Goal: Information Seeking & Learning: Find specific page/section

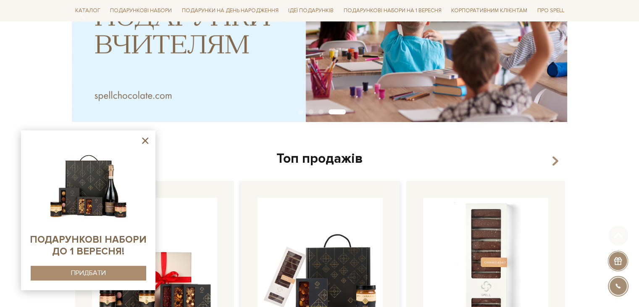
scroll to position [252, 0]
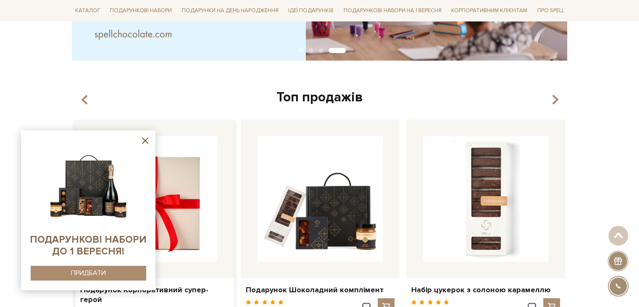
click at [185, 193] on img at bounding box center [154, 198] width 125 height 125
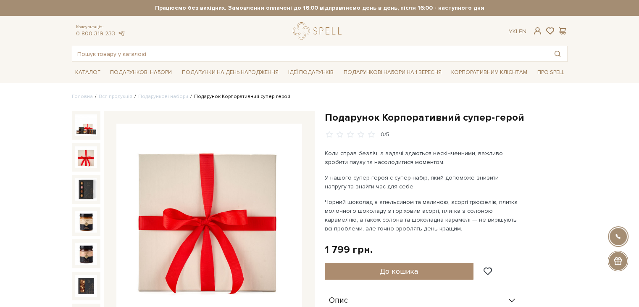
click at [89, 149] on img at bounding box center [86, 157] width 22 height 22
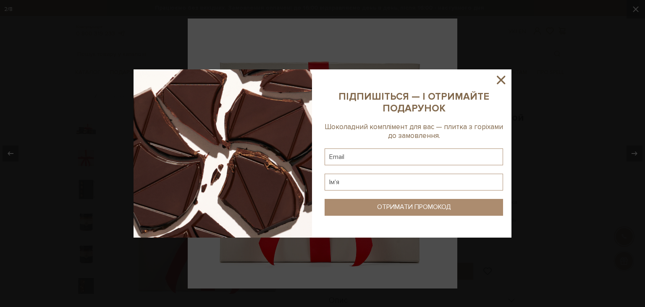
click at [501, 79] on icon at bounding box center [501, 80] width 8 height 8
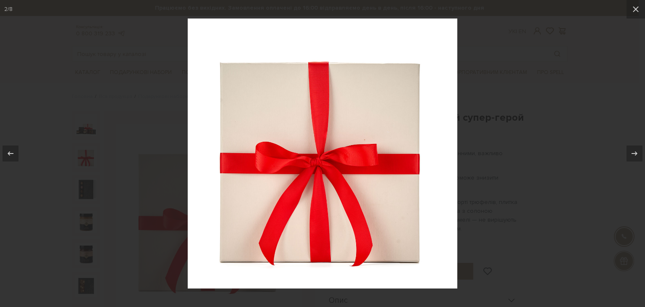
click at [504, 84] on div at bounding box center [322, 153] width 645 height 307
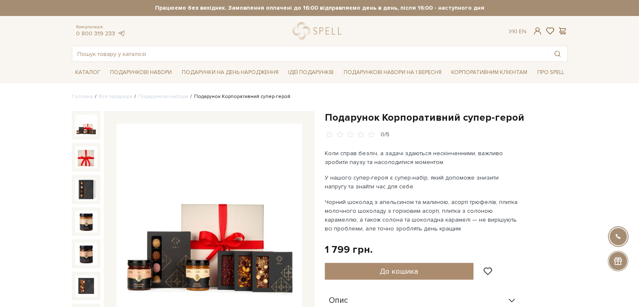
click at [226, 45] on div "Консультація: 0 800 319 233 Ук | En | #Колекція до Дня Народження #карамель #на…" at bounding box center [320, 41] width 506 height 39
click at [226, 47] on input "text" at bounding box center [310, 53] width 476 height 15
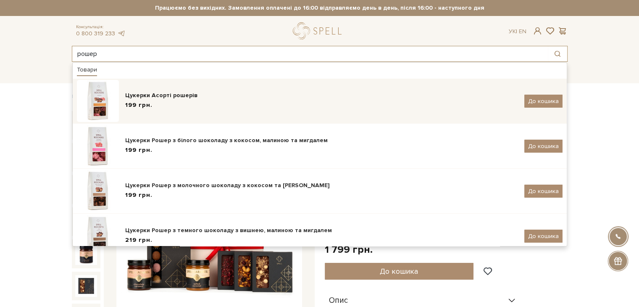
type input "рошер"
click at [220, 94] on div "Цукерки Асорті рошерів" at bounding box center [321, 95] width 393 height 8
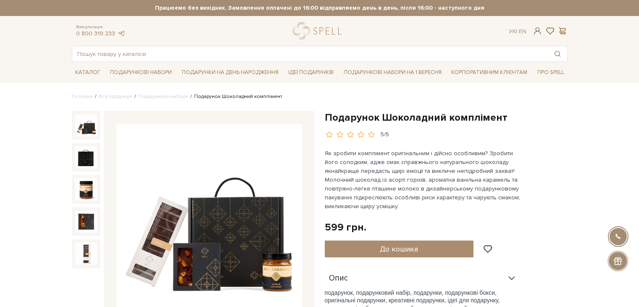
click at [210, 53] on input "text" at bounding box center [310, 53] width 476 height 15
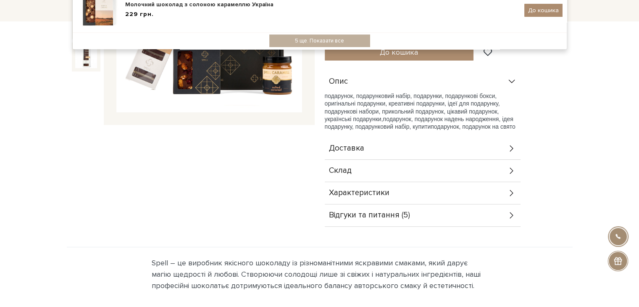
scroll to position [210, 0]
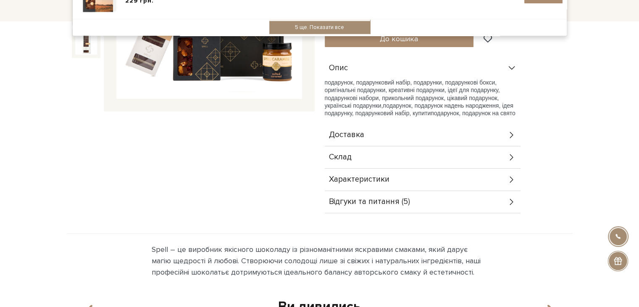
type input "солоно"
click at [310, 26] on div "5 ще. Показати все" at bounding box center [319, 27] width 101 height 13
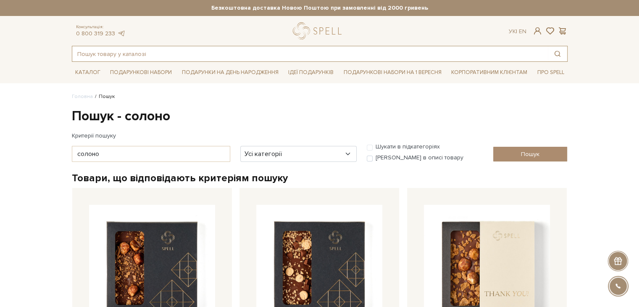
click at [119, 54] on input "text" at bounding box center [310, 53] width 476 height 15
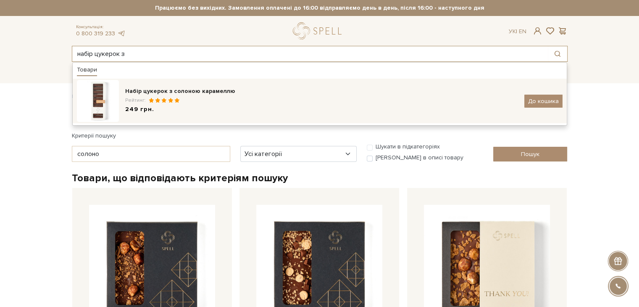
type input "набір цукерок з"
click at [196, 101] on div "Рейтинг:" at bounding box center [321, 100] width 393 height 7
